Goal: Task Accomplishment & Management: Use online tool/utility

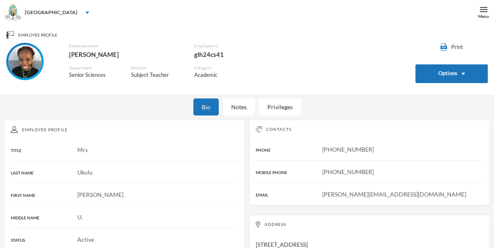
click at [364, 34] on div "Employee Profile" at bounding box center [246, 34] width 481 height 7
click at [481, 11] on img at bounding box center [483, 9] width 7 height 7
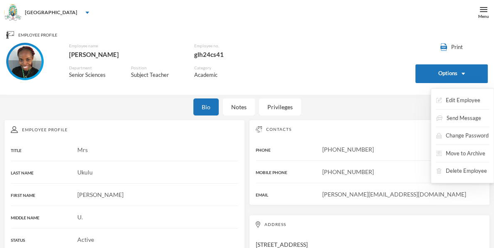
click at [437, 72] on button "Options" at bounding box center [451, 73] width 72 height 19
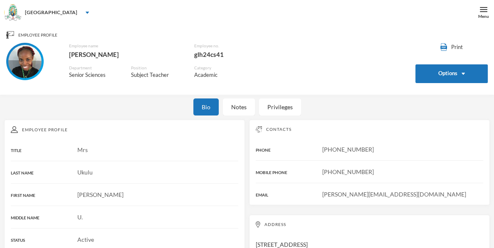
click at [378, 35] on div "Employee Profile" at bounding box center [246, 34] width 481 height 7
click at [70, 13] on div "[GEOGRAPHIC_DATA]" at bounding box center [247, 12] width 494 height 25
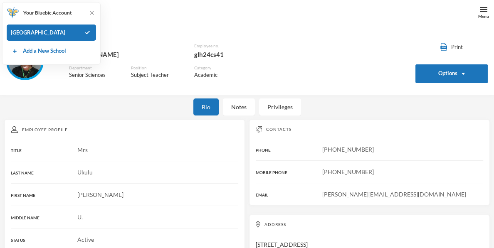
click at [155, 36] on div "Employee Profile" at bounding box center [246, 34] width 481 height 7
click at [362, 22] on div "[GEOGRAPHIC_DATA]" at bounding box center [247, 12] width 494 height 25
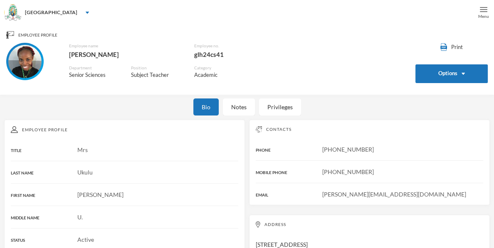
click at [480, 12] on img at bounding box center [483, 9] width 7 height 7
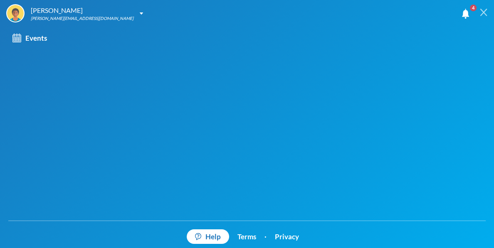
click at [480, 12] on img at bounding box center [483, 12] width 7 height 7
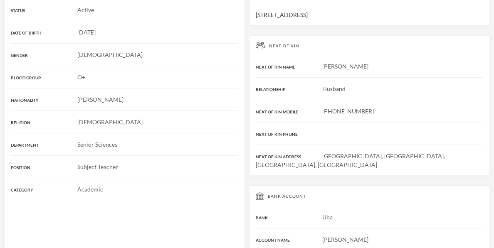
scroll to position [249, 0]
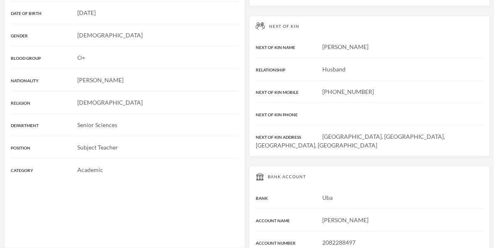
click at [213, 173] on div "Academic" at bounding box center [124, 169] width 227 height 9
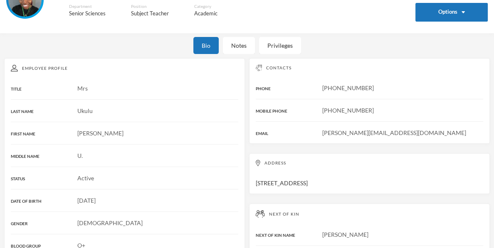
scroll to position [60, 0]
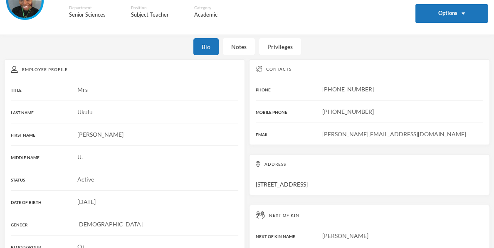
click at [197, 11] on div "Academic" at bounding box center [212, 15] width 36 height 8
click at [142, 15] on div "Subject Teacher" at bounding box center [156, 15] width 51 height 8
click at [284, 46] on div "Privileges" at bounding box center [280, 46] width 42 height 17
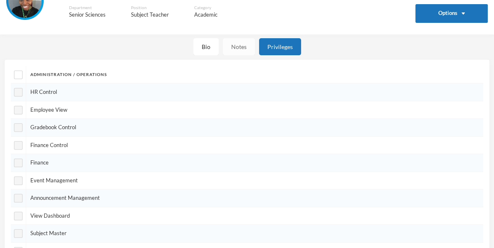
click at [239, 47] on div "Notes" at bounding box center [239, 46] width 32 height 17
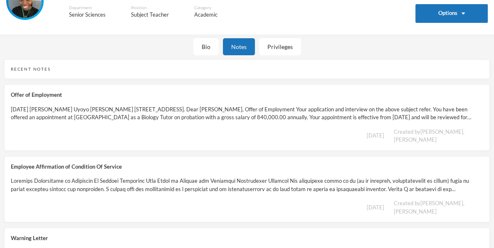
scroll to position [0, 0]
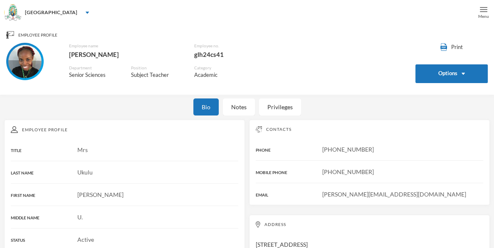
click at [481, 11] on img at bounding box center [483, 9] width 7 height 7
click at [484, 14] on div "Menu" at bounding box center [483, 16] width 11 height 6
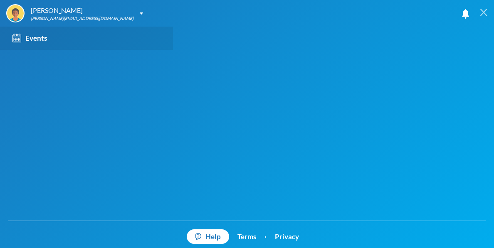
click at [38, 36] on div "Events" at bounding box center [29, 38] width 35 height 11
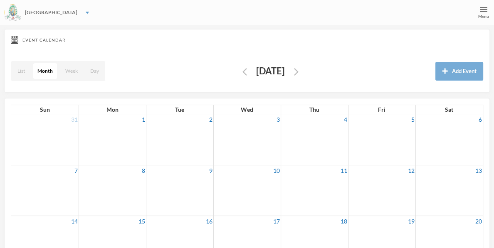
click at [86, 12] on img at bounding box center [87, 13] width 3 height 2
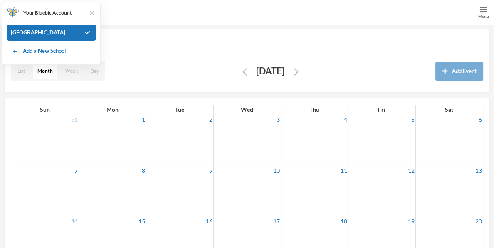
click at [92, 13] on img at bounding box center [92, 13] width 8 height 8
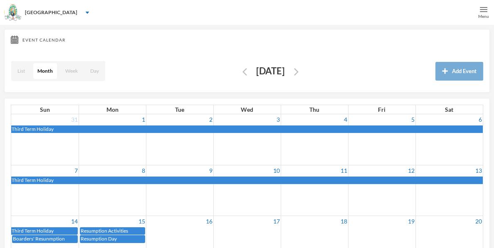
click at [483, 11] on img at bounding box center [483, 9] width 7 height 7
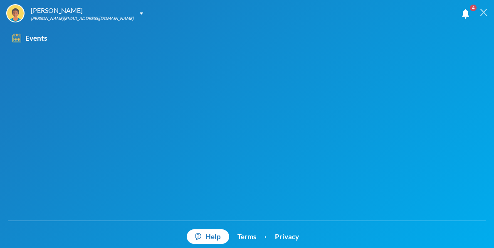
click at [484, 12] on img at bounding box center [483, 12] width 7 height 7
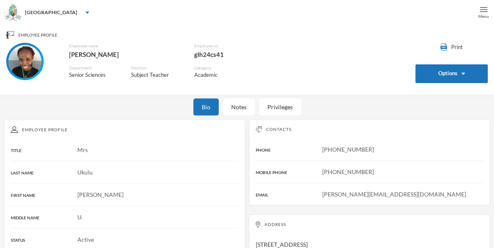
click at [32, 38] on div "Employee Profile" at bounding box center [246, 34] width 481 height 7
click at [484, 15] on div "Menu" at bounding box center [483, 16] width 11 height 6
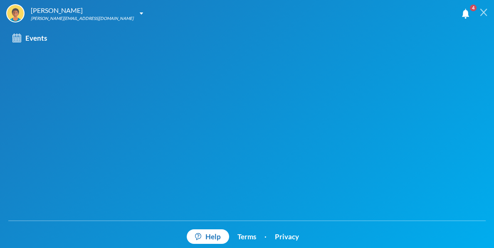
click at [467, 12] on span "4" at bounding box center [472, 7] width 13 height 13
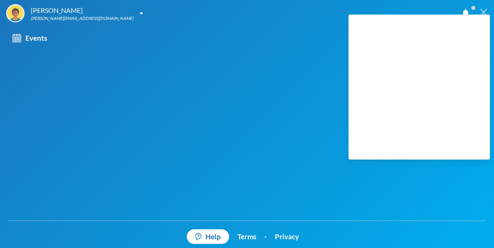
click at [483, 10] on img at bounding box center [483, 12] width 7 height 7
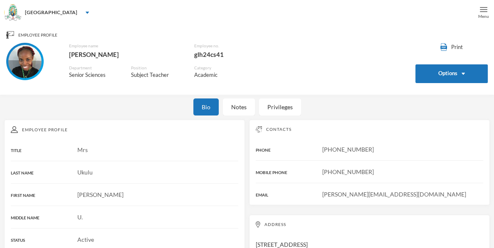
click at [483, 11] on img at bounding box center [483, 9] width 7 height 7
click at [237, 109] on div "Notes" at bounding box center [239, 107] width 32 height 17
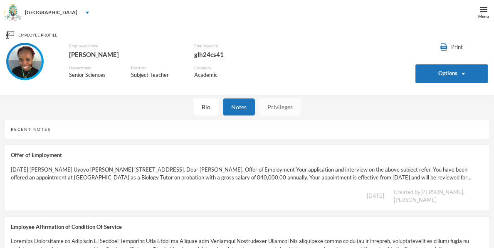
click at [286, 109] on div "Privileges" at bounding box center [280, 107] width 42 height 17
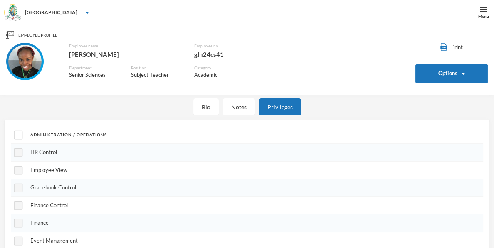
click at [156, 76] on div "Subject Teacher" at bounding box center [156, 75] width 51 height 8
click at [146, 76] on div "Subject Teacher" at bounding box center [156, 75] width 51 height 8
click at [16, 16] on img at bounding box center [13, 13] width 17 height 17
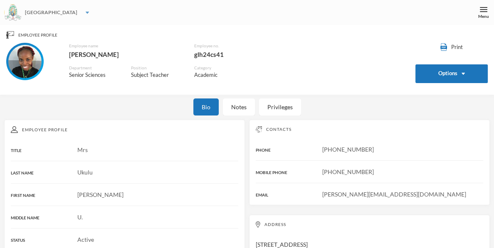
click at [86, 12] on img at bounding box center [87, 13] width 3 height 2
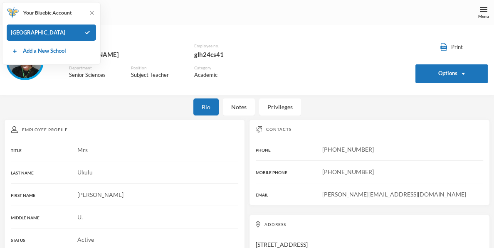
click at [382, 7] on div "[GEOGRAPHIC_DATA]" at bounding box center [247, 12] width 494 height 25
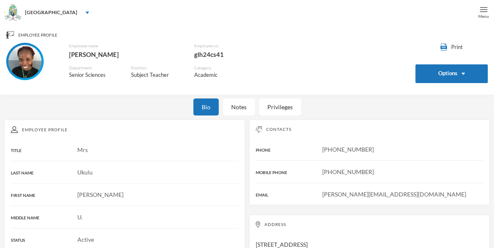
click at [486, 9] on img at bounding box center [483, 9] width 7 height 7
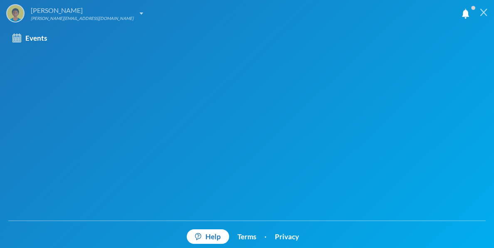
click at [140, 14] on img at bounding box center [141, 13] width 3 height 2
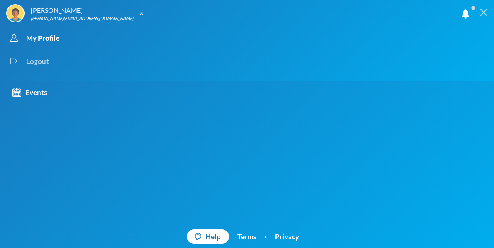
click at [41, 63] on div "Logout" at bounding box center [239, 61] width 467 height 23
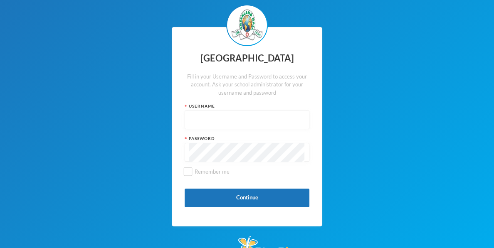
type input "glh24cs41"
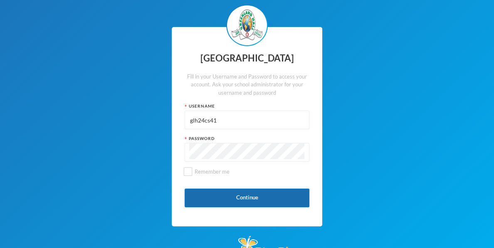
click at [228, 194] on button "Continue" at bounding box center [247, 198] width 125 height 19
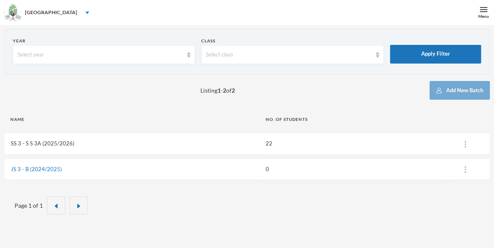
click at [53, 141] on link "SS 3 - S S 3A (2025/2026)" at bounding box center [43, 143] width 64 height 7
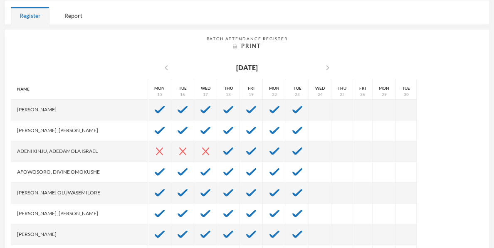
scroll to position [228, 0]
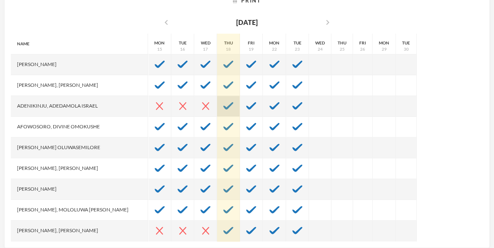
click at [223, 106] on img at bounding box center [228, 105] width 10 height 7
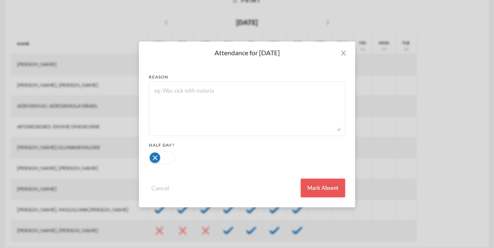
click at [330, 190] on button "Mark Absent" at bounding box center [323, 188] width 44 height 19
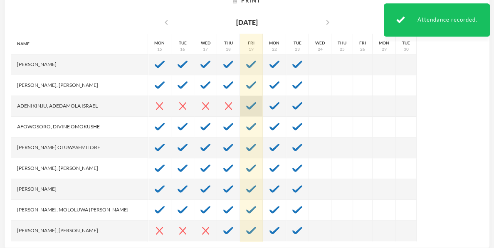
click at [246, 109] on img at bounding box center [251, 105] width 10 height 7
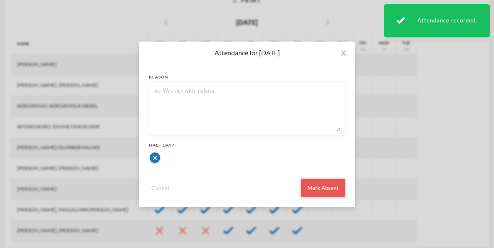
click at [317, 189] on button "Mark Absent" at bounding box center [323, 188] width 44 height 19
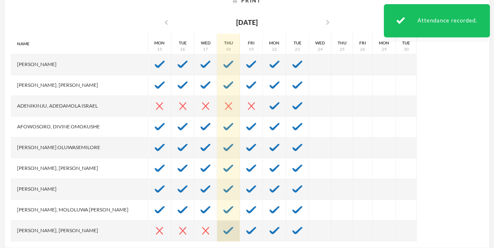
click at [223, 231] on img at bounding box center [228, 230] width 10 height 7
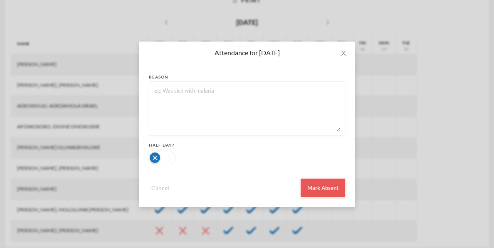
click at [321, 183] on button "Mark Absent" at bounding box center [323, 188] width 44 height 19
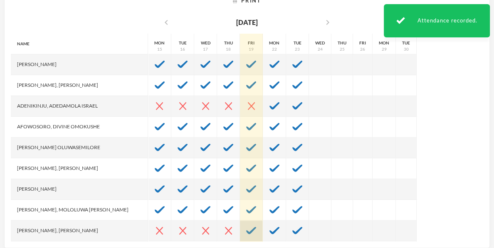
click at [246, 229] on img at bounding box center [251, 230] width 10 height 7
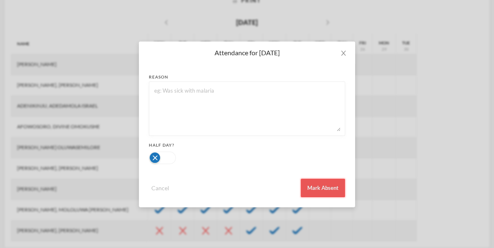
click at [322, 183] on button "Mark Absent" at bounding box center [323, 188] width 44 height 19
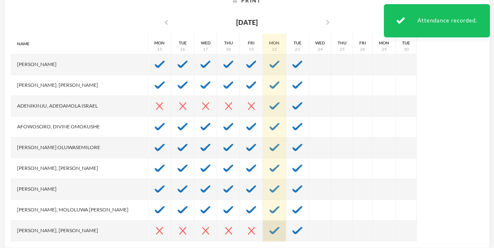
click at [263, 234] on div at bounding box center [274, 231] width 23 height 21
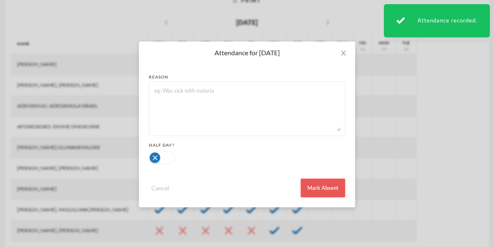
click at [330, 192] on button "Mark Absent" at bounding box center [323, 188] width 44 height 19
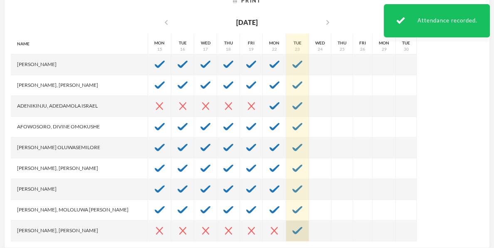
click at [286, 230] on div at bounding box center [297, 231] width 23 height 21
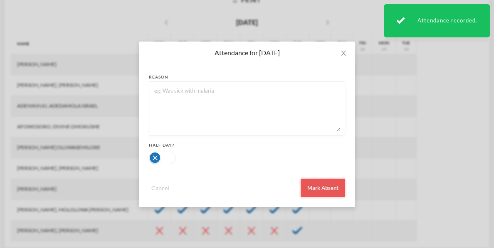
click at [324, 187] on button "Mark Absent" at bounding box center [323, 188] width 44 height 19
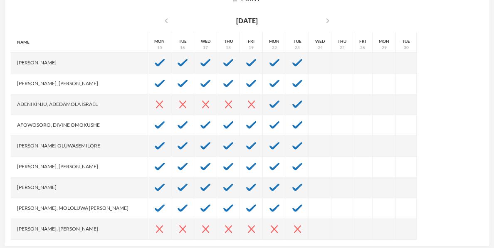
scroll to position [236, 0]
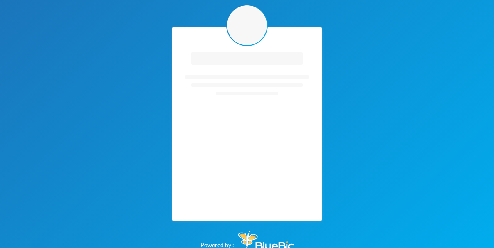
scroll to position [5, 0]
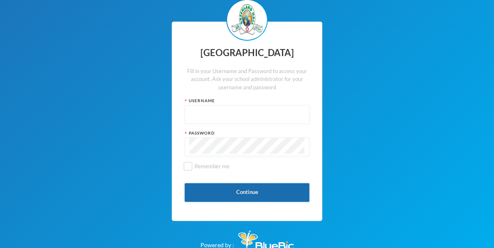
type input "glh24cs41"
click at [218, 195] on button "Continue" at bounding box center [247, 192] width 125 height 19
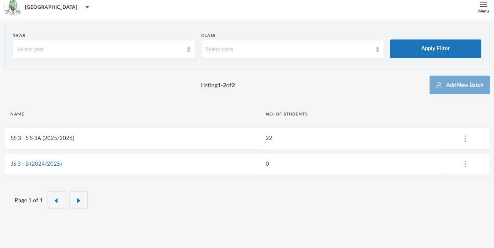
click at [22, 138] on link "SS 3 - S S 3A (2025/2026)" at bounding box center [43, 138] width 64 height 7
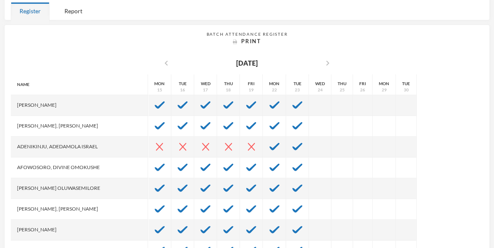
scroll to position [186, 0]
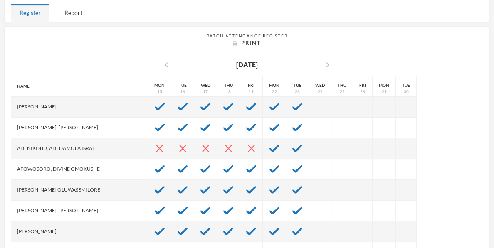
click at [409, 185] on div "Name Abiodun, Stephen Aduragbemi Adams-busali, Maxwell Oshoriameh Adenikinju, A…" at bounding box center [247, 180] width 472 height 208
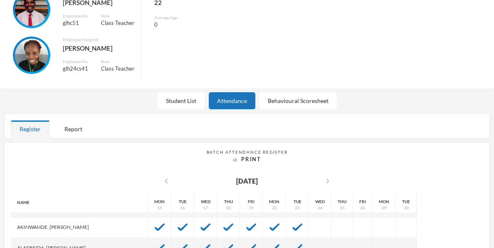
scroll to position [236, 0]
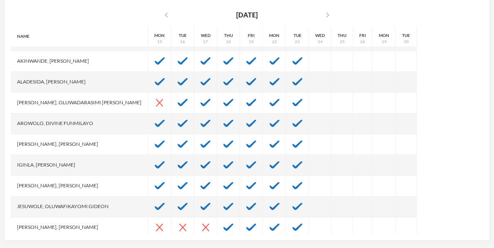
click at [461, 167] on div "Name Abiodun, Stephen Aduragbemi Adams-busali, Maxwell Oshoriameh Adenikinju, A…" at bounding box center [247, 130] width 472 height 208
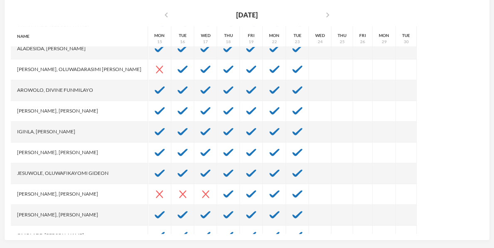
scroll to position [233, 0]
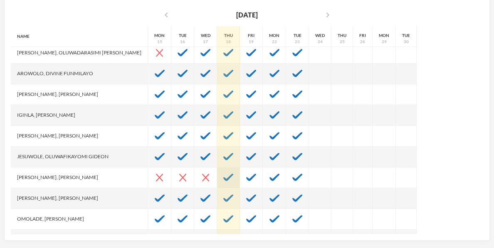
click at [223, 179] on img at bounding box center [228, 177] width 10 height 7
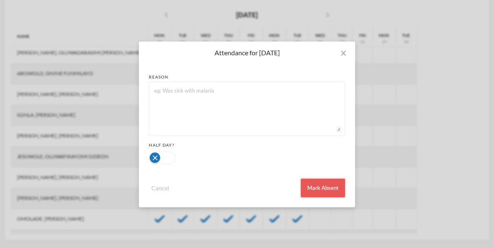
click at [311, 192] on button "Mark Absent" at bounding box center [323, 188] width 44 height 19
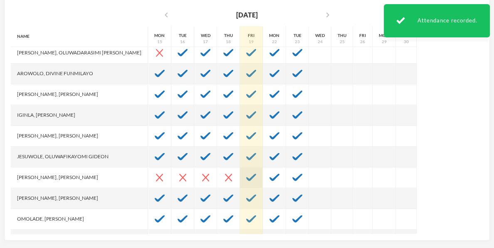
click at [246, 177] on img at bounding box center [251, 177] width 10 height 7
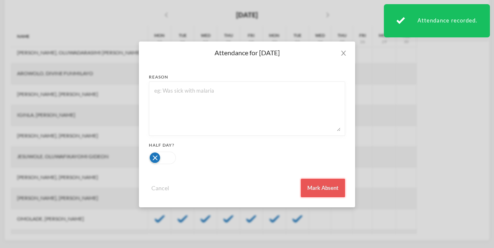
click at [317, 182] on button "Mark Absent" at bounding box center [323, 188] width 44 height 19
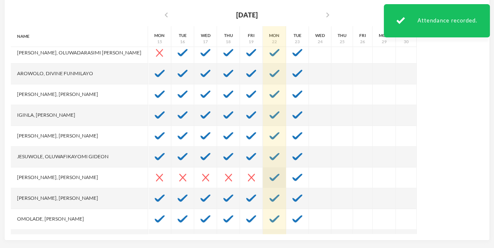
click at [269, 178] on img at bounding box center [274, 177] width 10 height 7
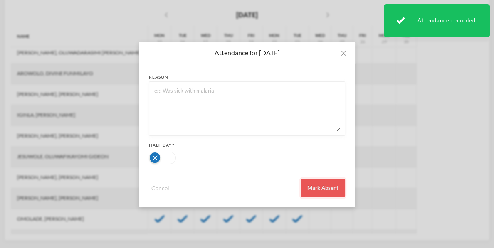
click at [321, 190] on button "Mark Absent" at bounding box center [323, 188] width 44 height 19
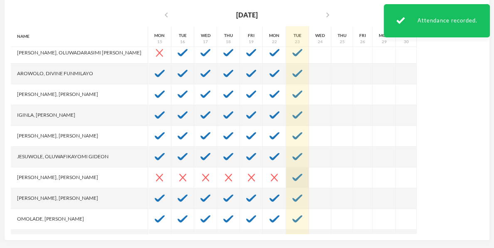
click at [292, 177] on img at bounding box center [297, 177] width 10 height 7
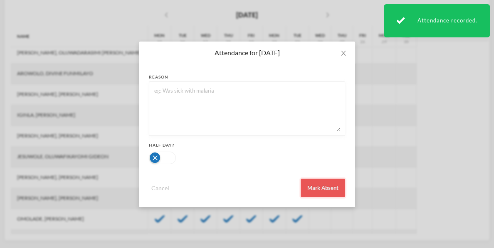
click at [314, 188] on button "Mark Absent" at bounding box center [323, 188] width 44 height 19
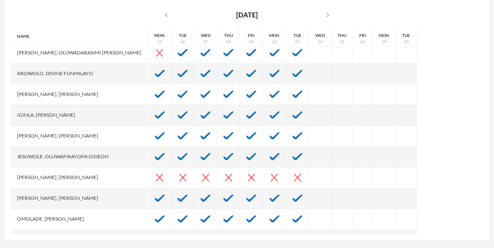
click at [456, 141] on div "Name Abiodun, Stephen Aduragbemi Adams-busali, Maxwell Oshoriameh Adenikinju, A…" at bounding box center [247, 130] width 472 height 208
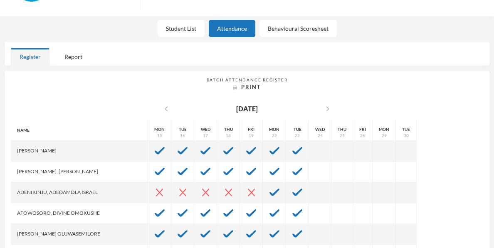
scroll to position [136, 0]
